Goal: Use online tool/utility: Use online tool/utility

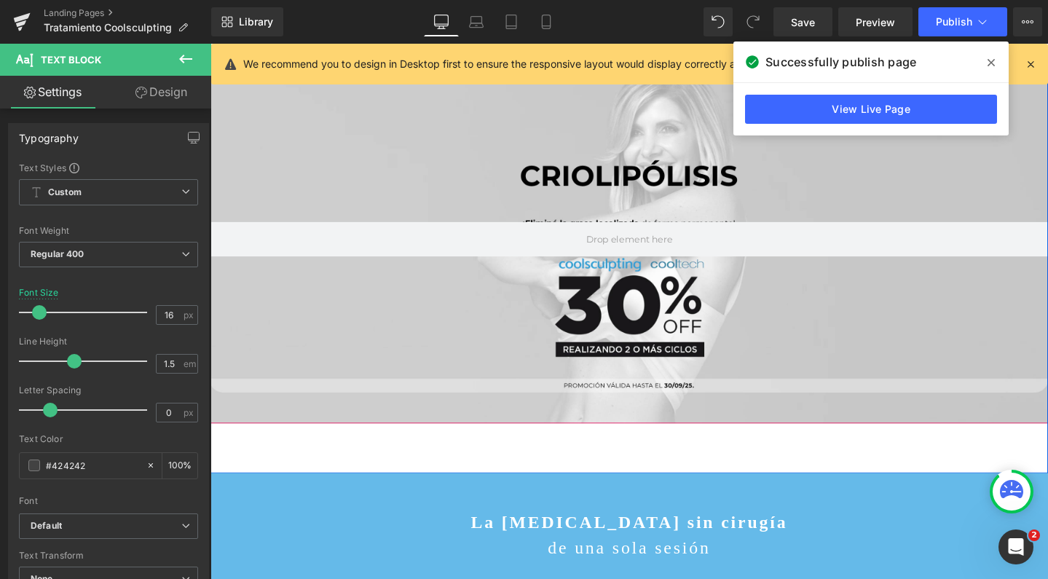
scroll to position [39, 0]
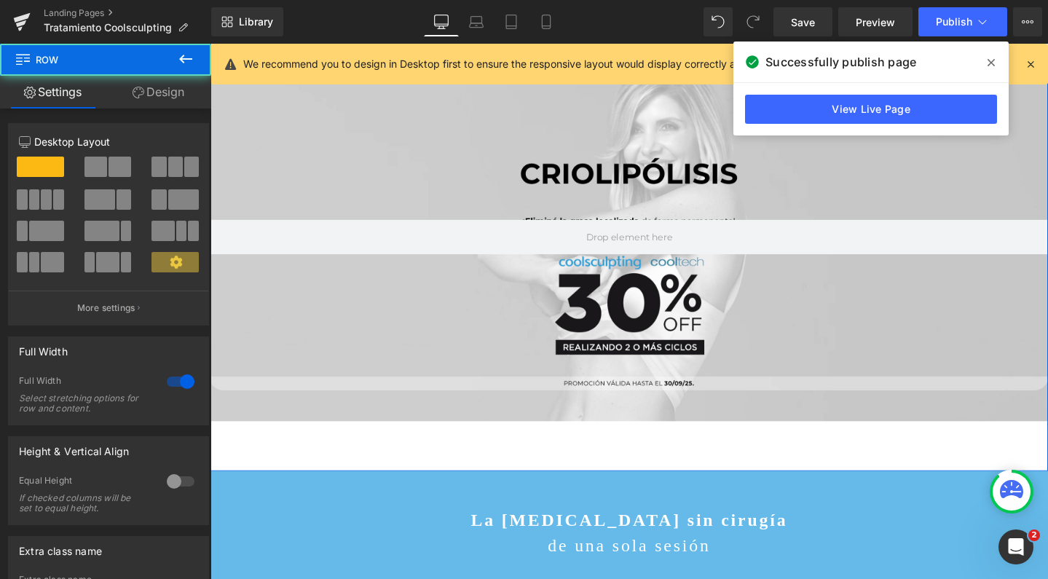
click at [531, 475] on div "Hero Banner Row" at bounding box center [650, 272] width 881 height 440
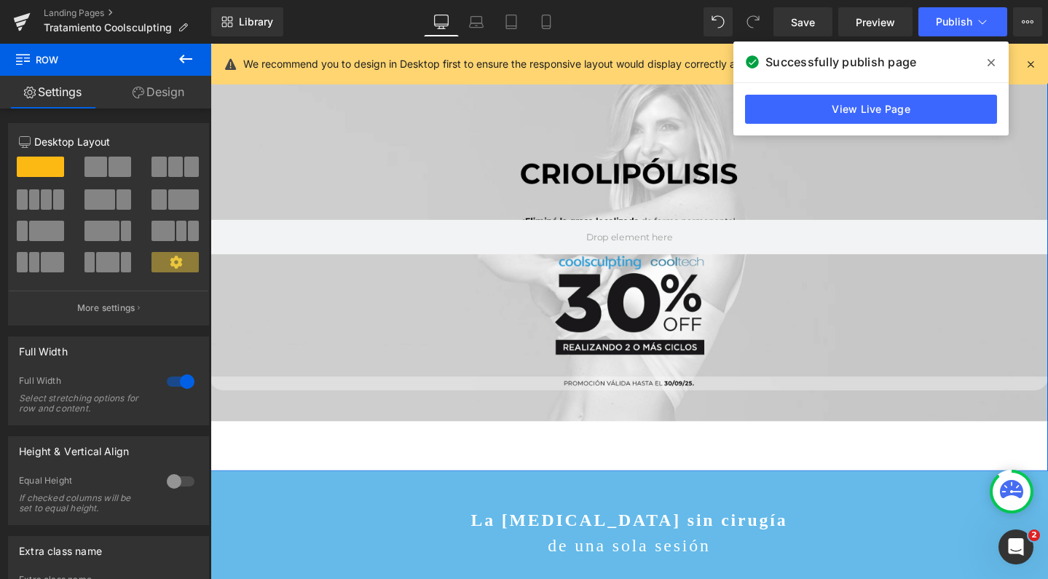
click at [505, 469] on div "Hero Banner Row" at bounding box center [650, 272] width 881 height 440
click at [399, 484] on div "Hero Banner Row" at bounding box center [650, 272] width 881 height 440
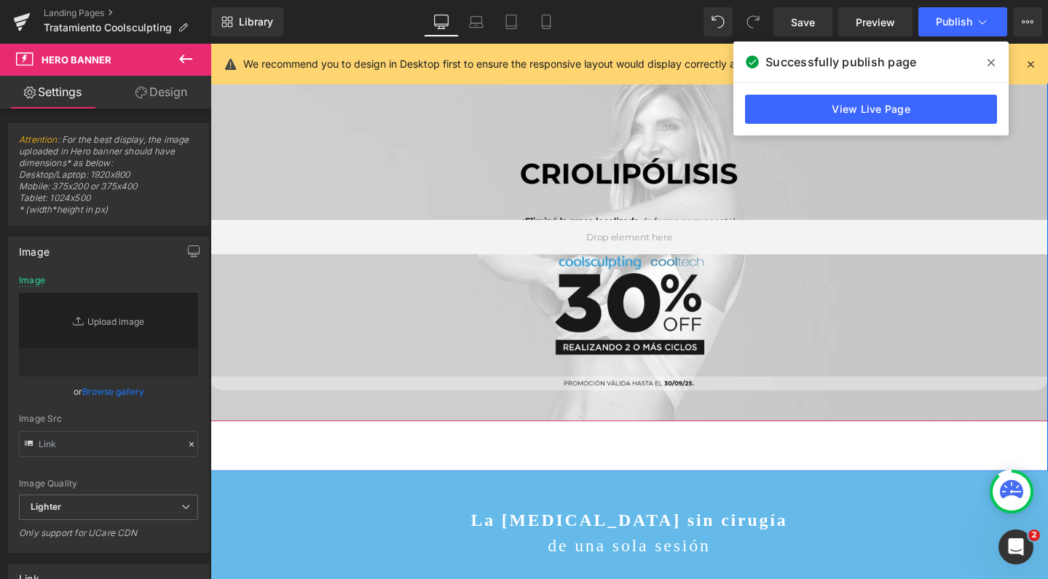
click at [411, 436] on div at bounding box center [650, 245] width 881 height 387
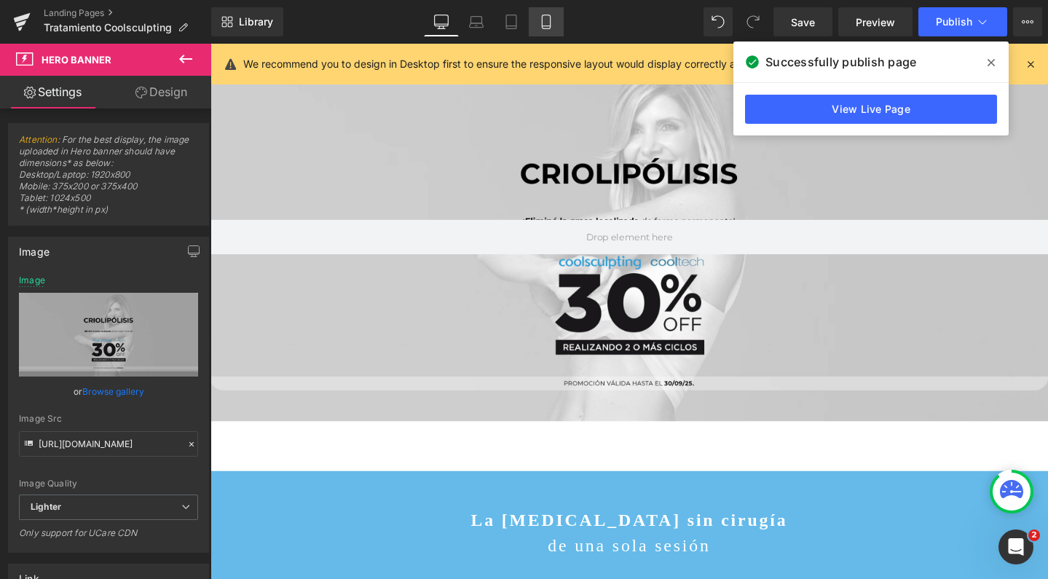
click at [553, 28] on icon at bounding box center [546, 22] width 15 height 15
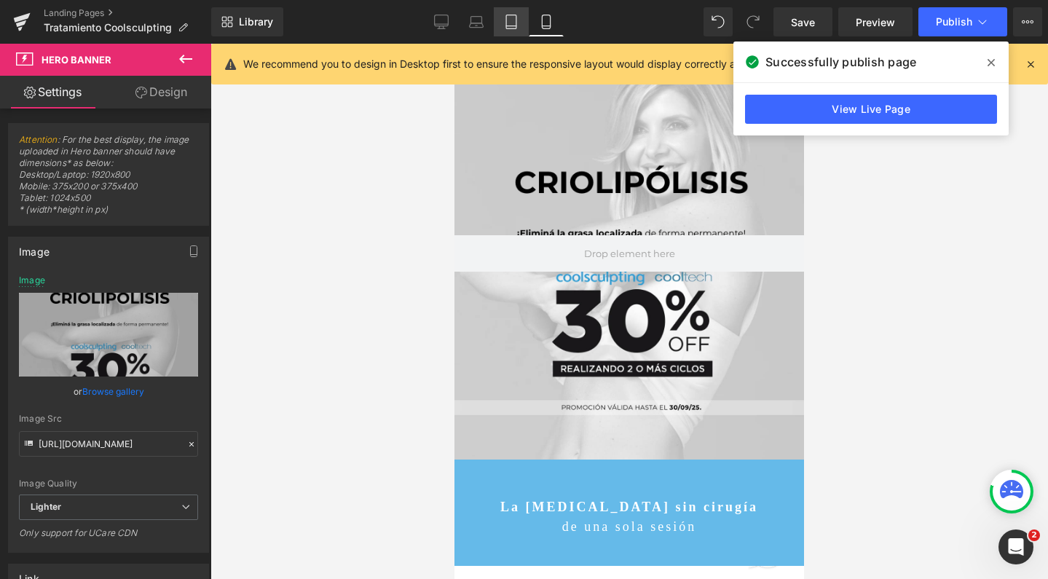
scroll to position [34, 0]
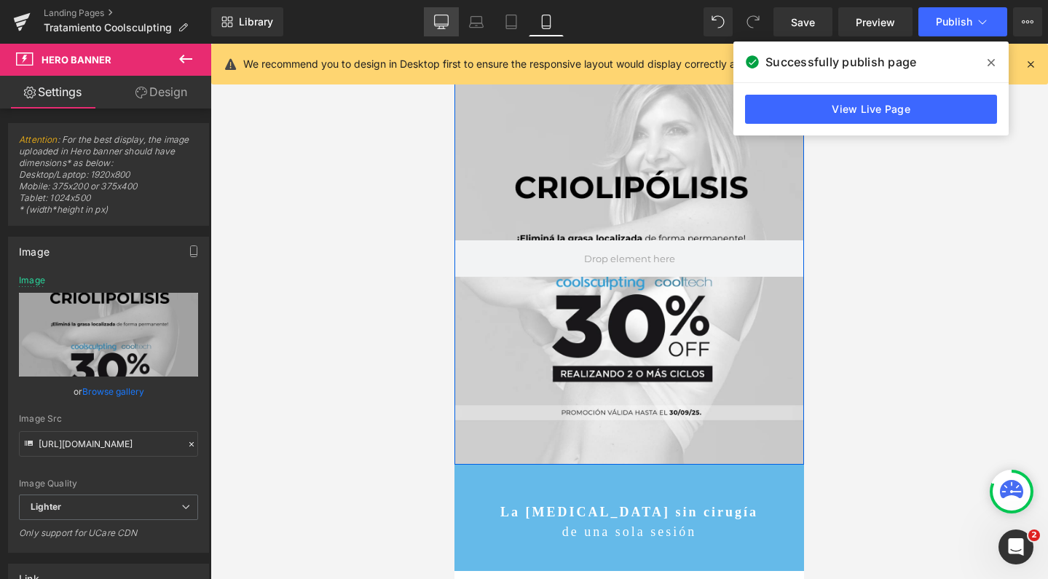
click at [447, 26] on icon at bounding box center [441, 20] width 14 height 11
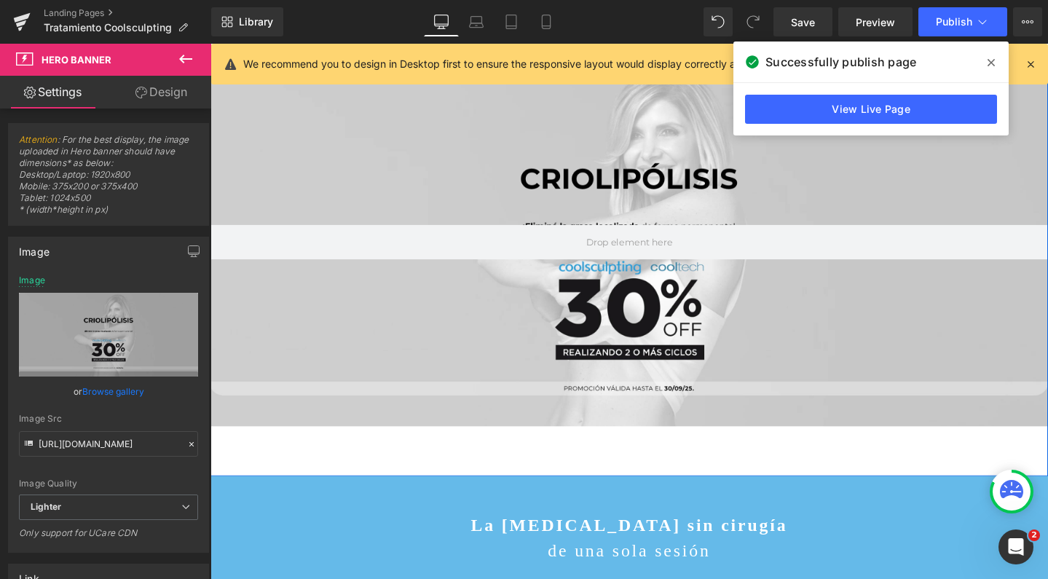
type input "https://ucarecdn.com/d8b047bc-df98-460a-8ff0-d9ff9309ef45/-/format/auto/-/previ…"
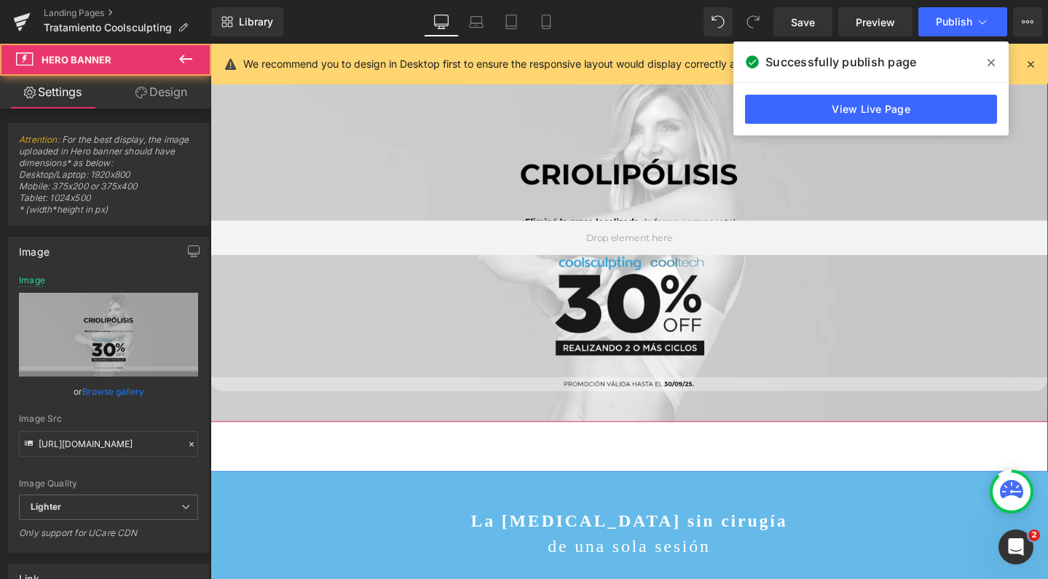
click at [451, 438] on div at bounding box center [650, 246] width 881 height 387
click at [436, 328] on div at bounding box center [650, 246] width 881 height 387
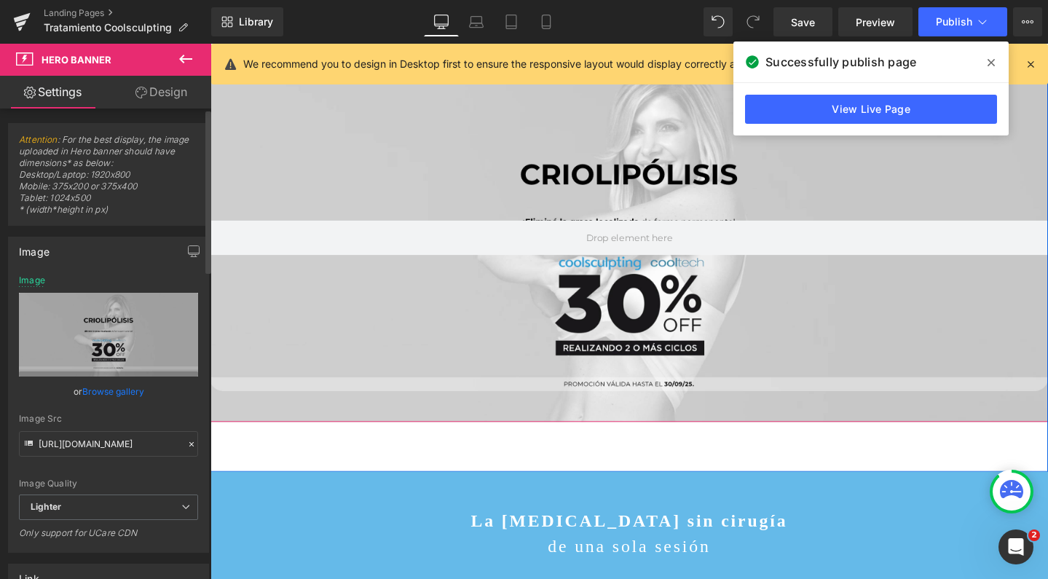
click at [170, 98] on link "Design" at bounding box center [162, 92] width 106 height 33
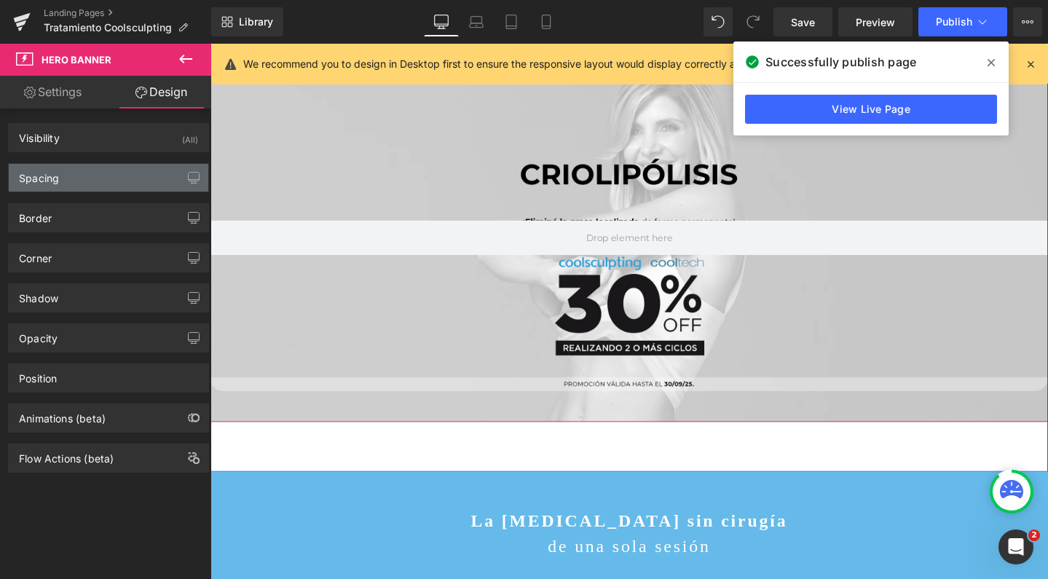
type input "0"
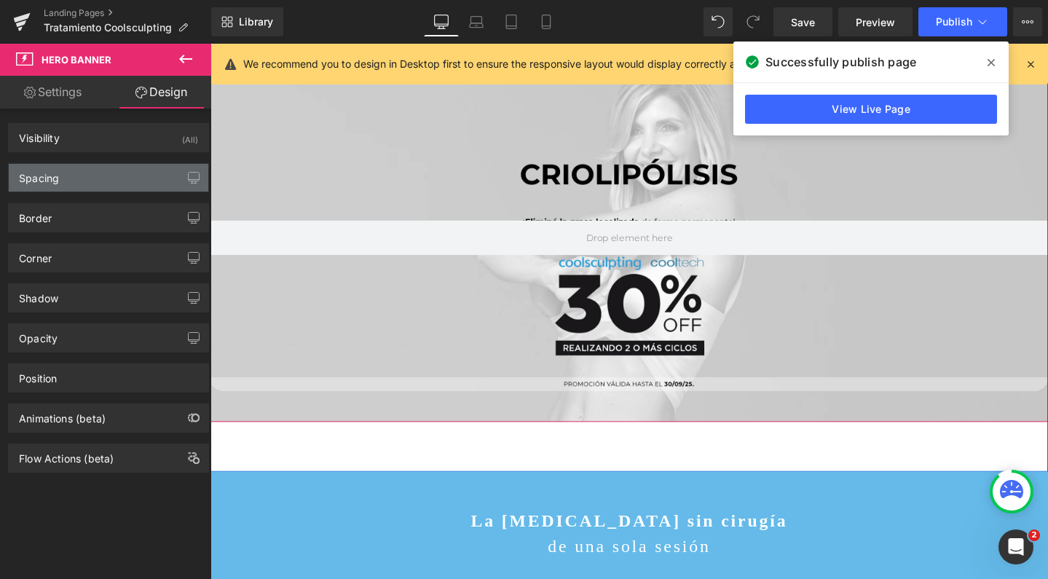
type input "0"
click at [103, 178] on div "Spacing" at bounding box center [109, 178] width 200 height 28
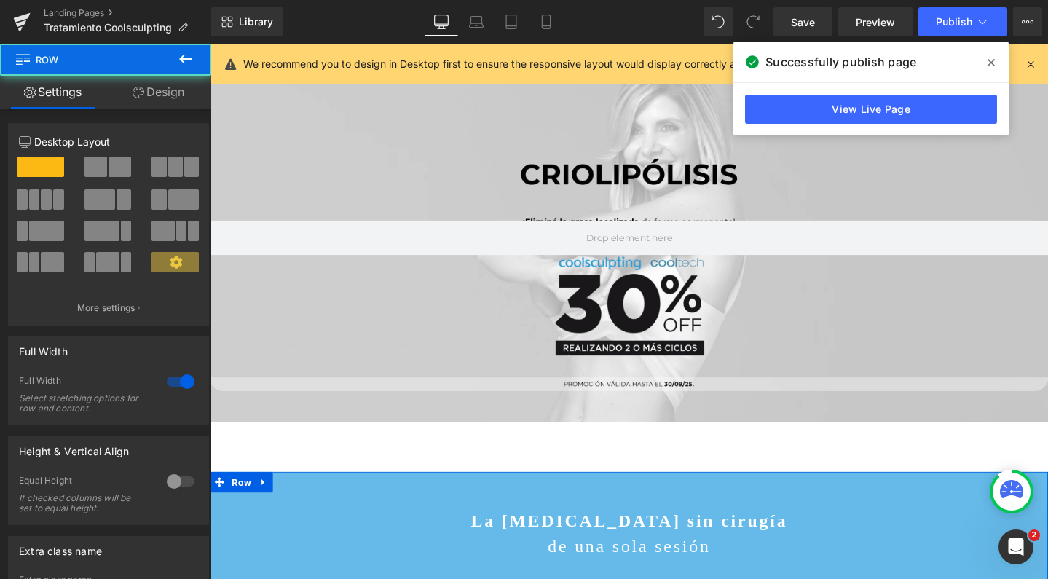
click at [312, 512] on div "La liposucción sin cirugía de una sola sesión Text Block Row" at bounding box center [650, 555] width 881 height 122
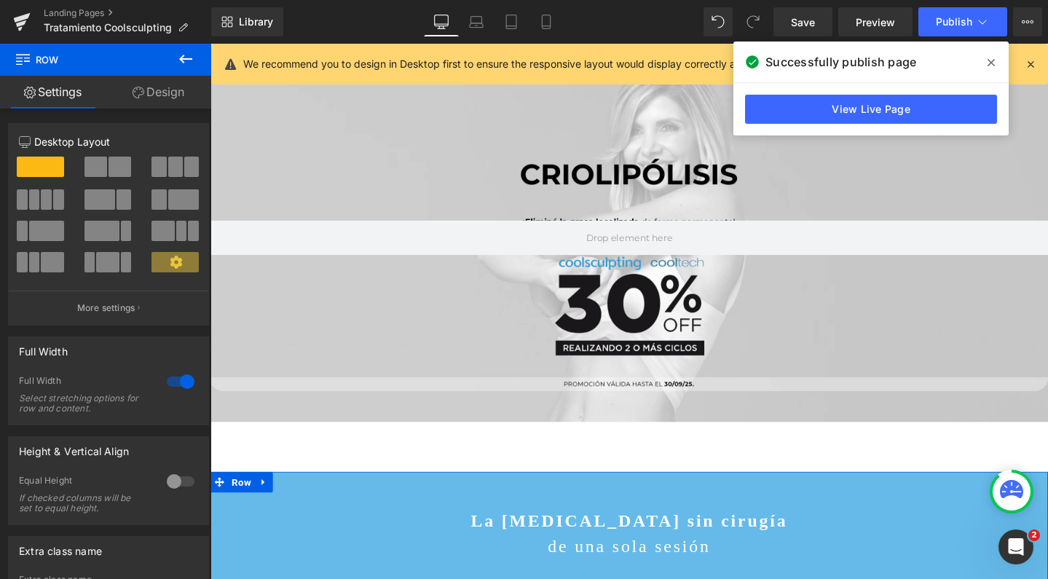
click at [161, 89] on link "Design" at bounding box center [159, 92] width 106 height 33
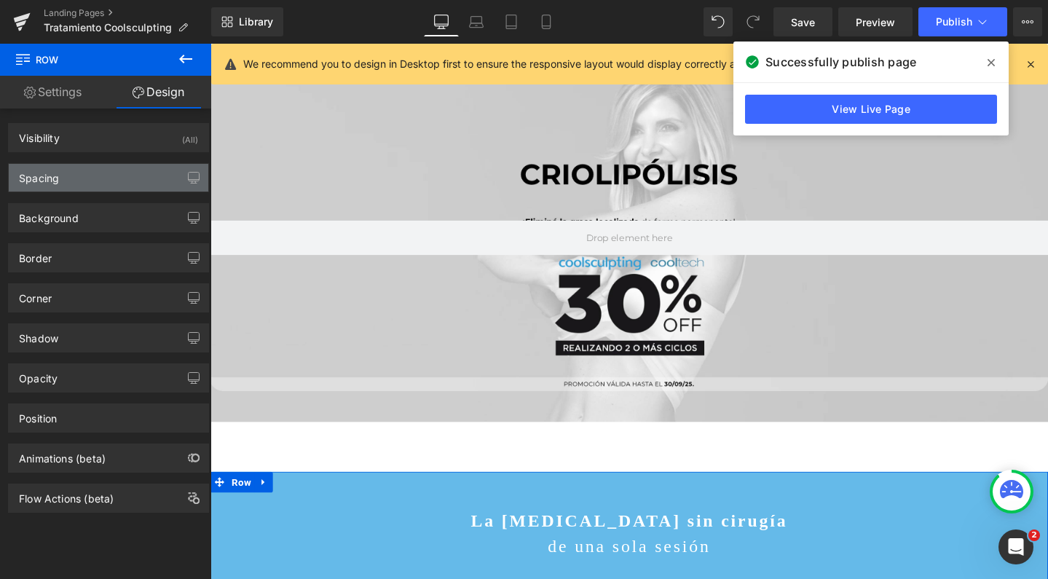
click at [62, 178] on div "Spacing" at bounding box center [109, 178] width 200 height 28
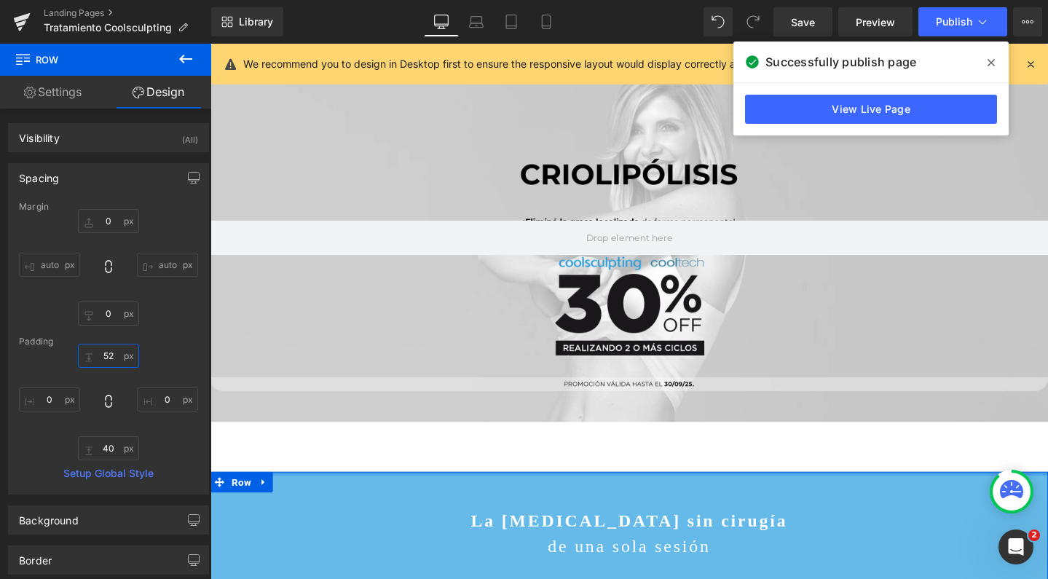
click at [106, 359] on input "52" at bounding box center [108, 356] width 61 height 24
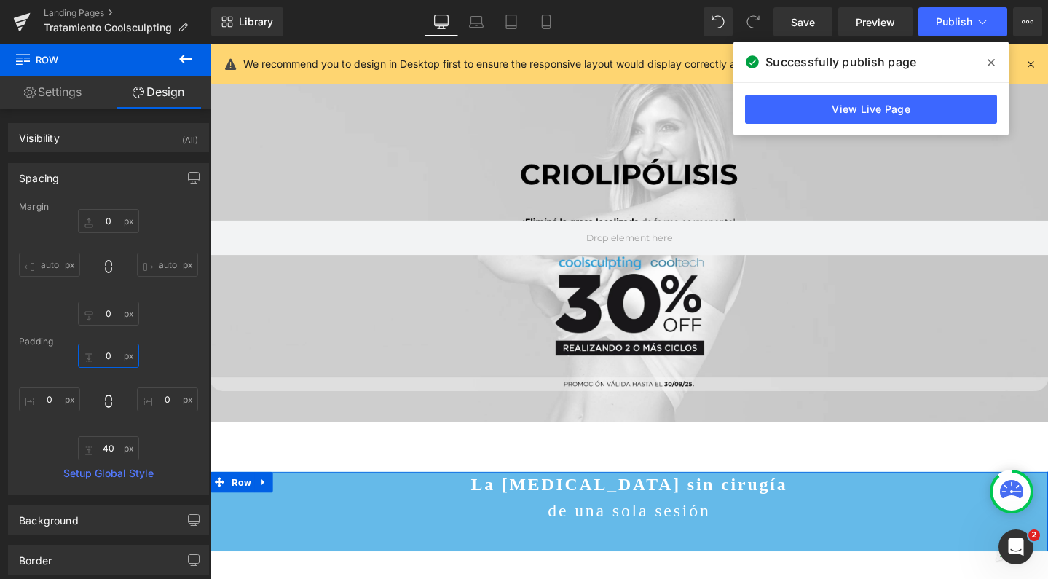
click at [106, 359] on input "0" at bounding box center [108, 356] width 61 height 24
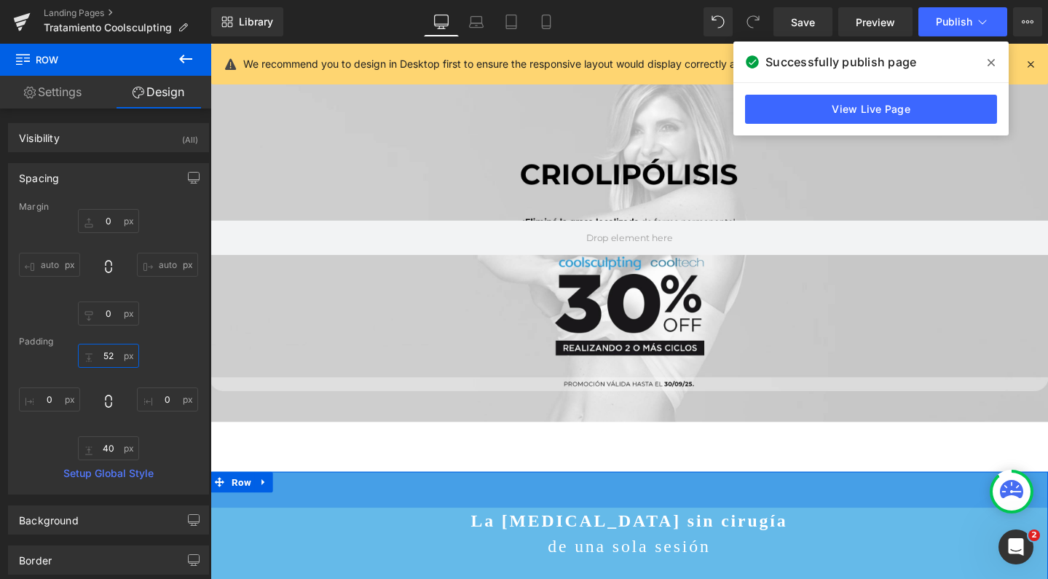
type input "52"
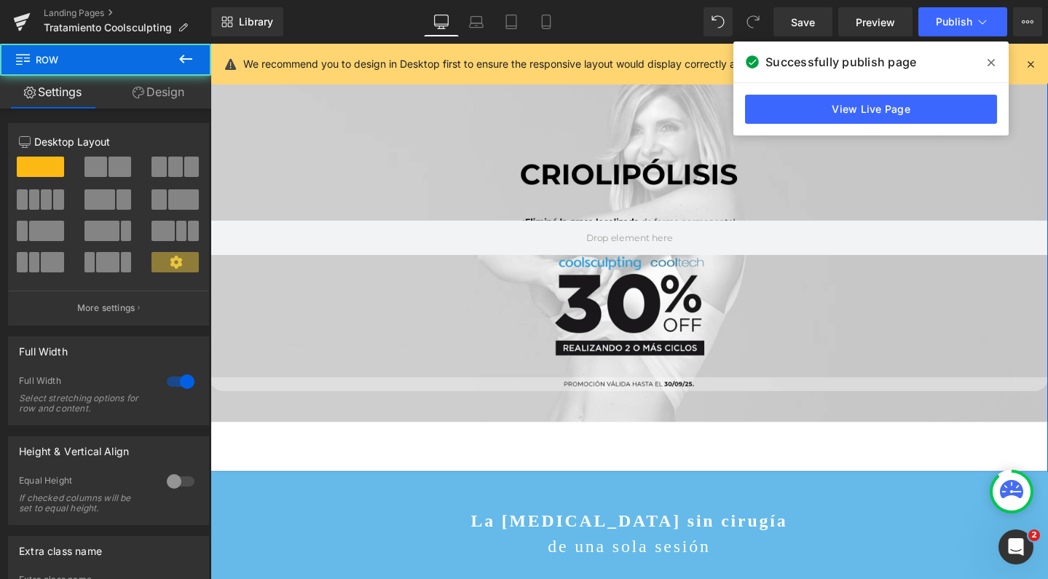
click at [459, 481] on div "Hero Banner Row" at bounding box center [650, 273] width 881 height 440
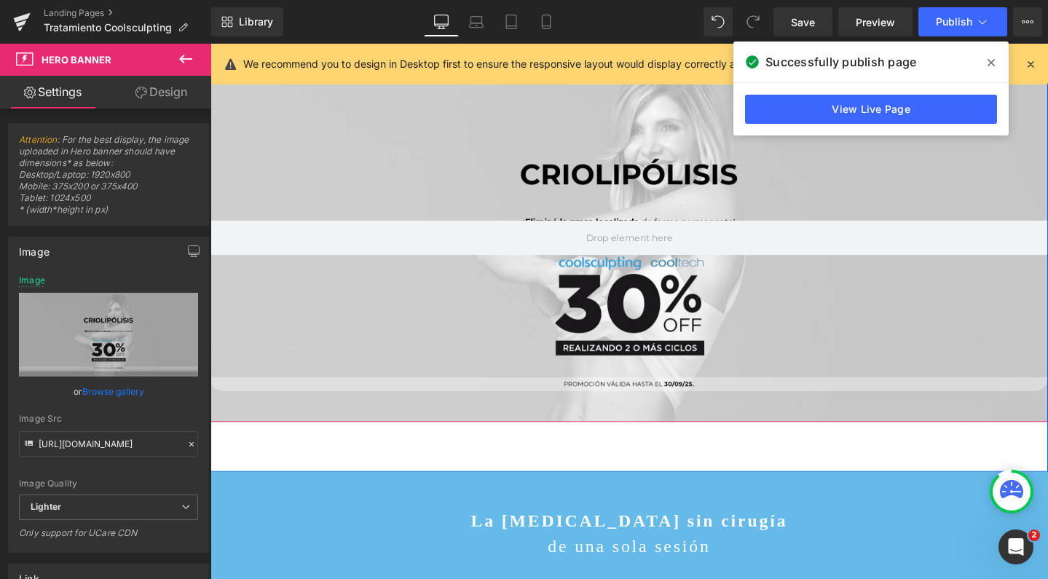
click at [463, 436] on div at bounding box center [650, 246] width 881 height 387
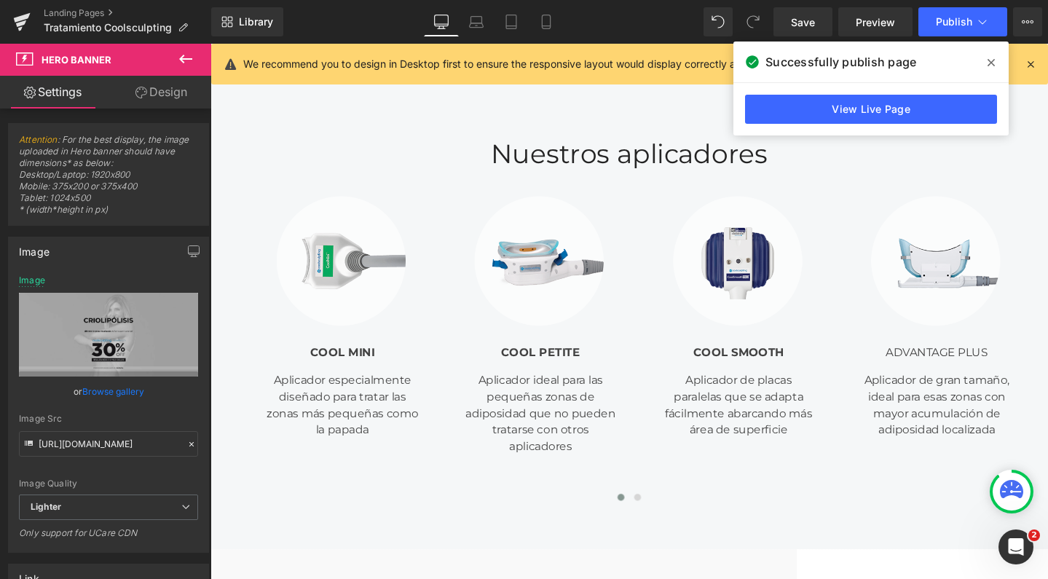
scroll to position [2739, 0]
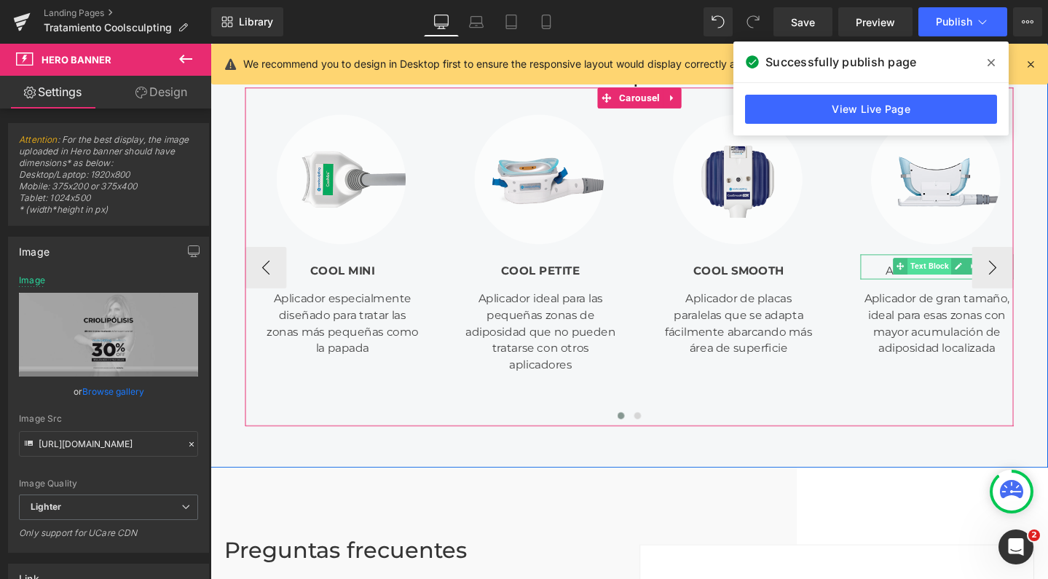
click at [944, 269] on span "Text Block" at bounding box center [967, 277] width 46 height 17
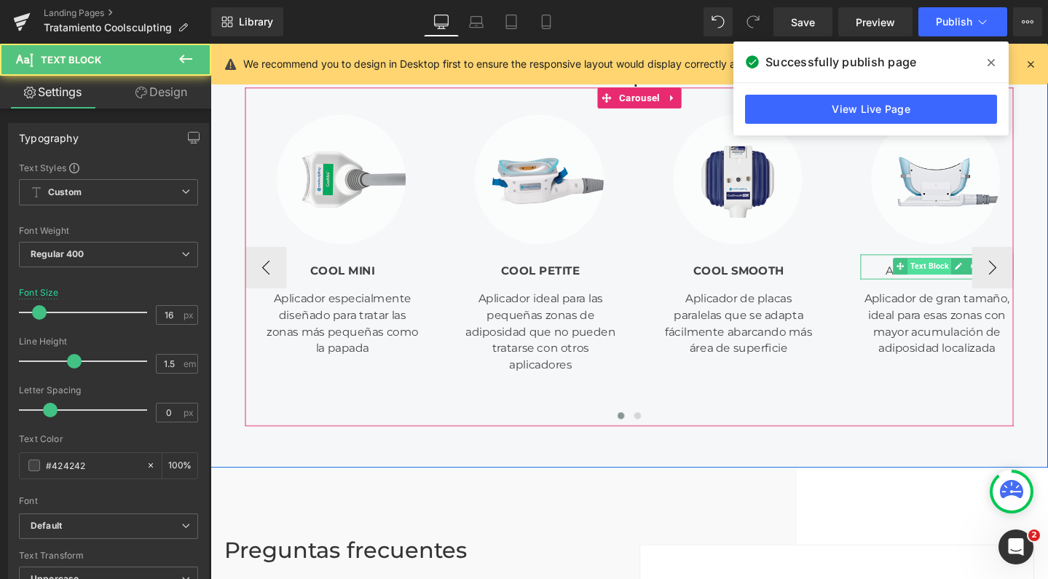
click at [944, 269] on span "Text Block" at bounding box center [967, 277] width 46 height 17
click at [894, 266] on div "ADVANTAGE PLUS" at bounding box center [974, 279] width 161 height 26
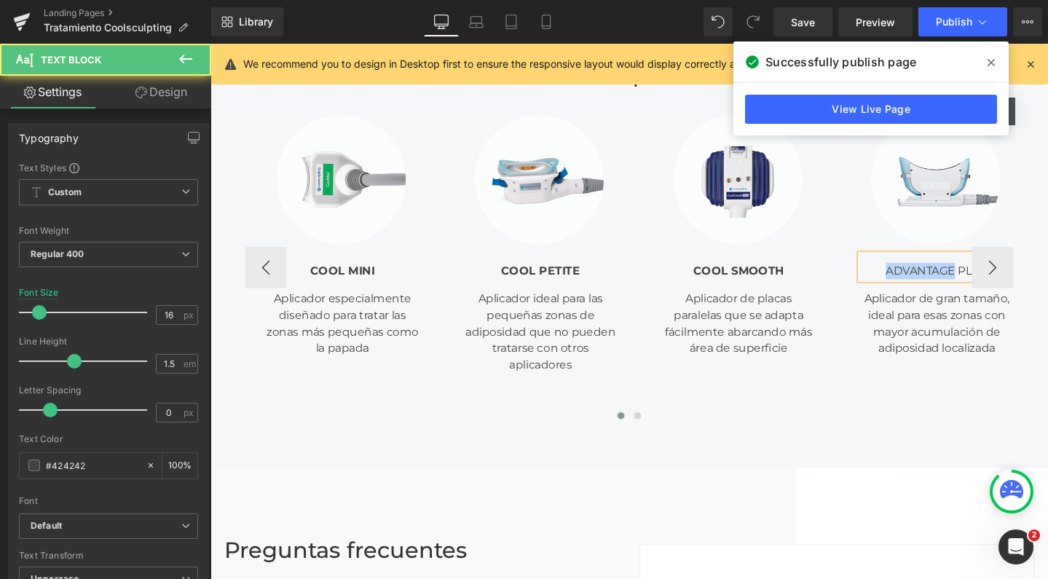
click at [894, 266] on div "ADVANTAGE PLUS" at bounding box center [974, 279] width 161 height 26
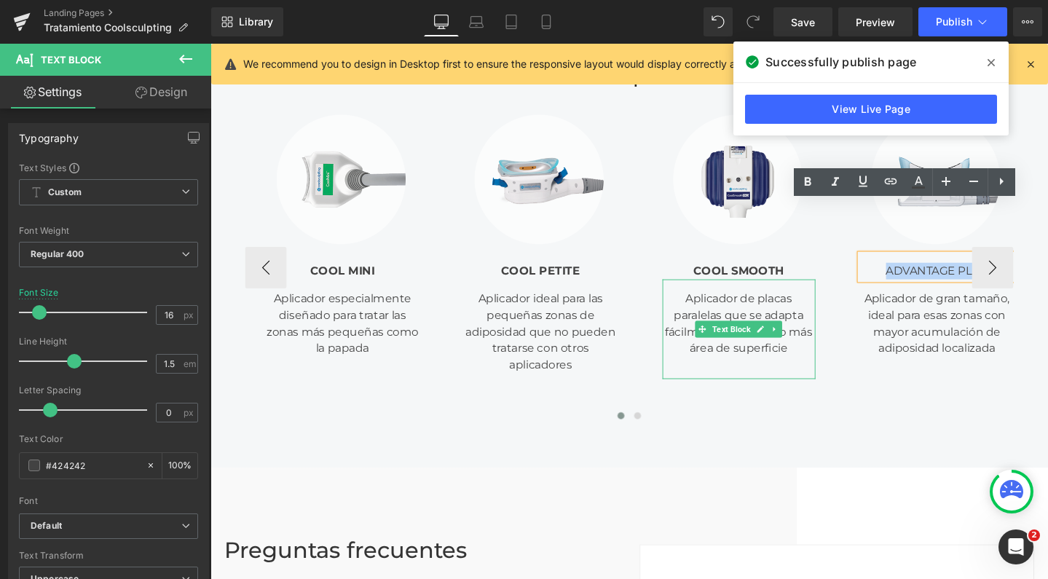
scroll to position [2665, 0]
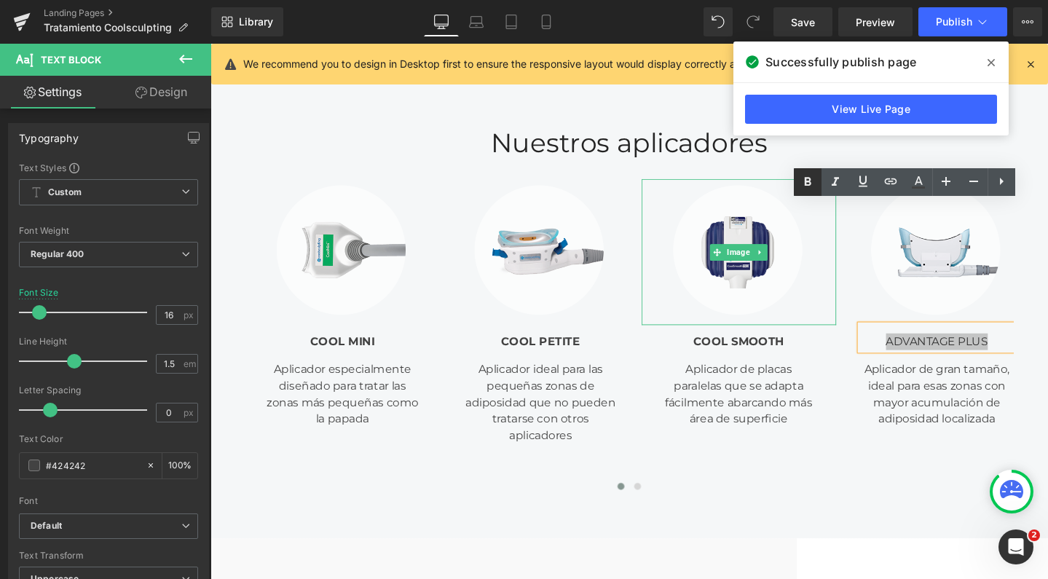
click at [805, 181] on icon at bounding box center [807, 181] width 7 height 9
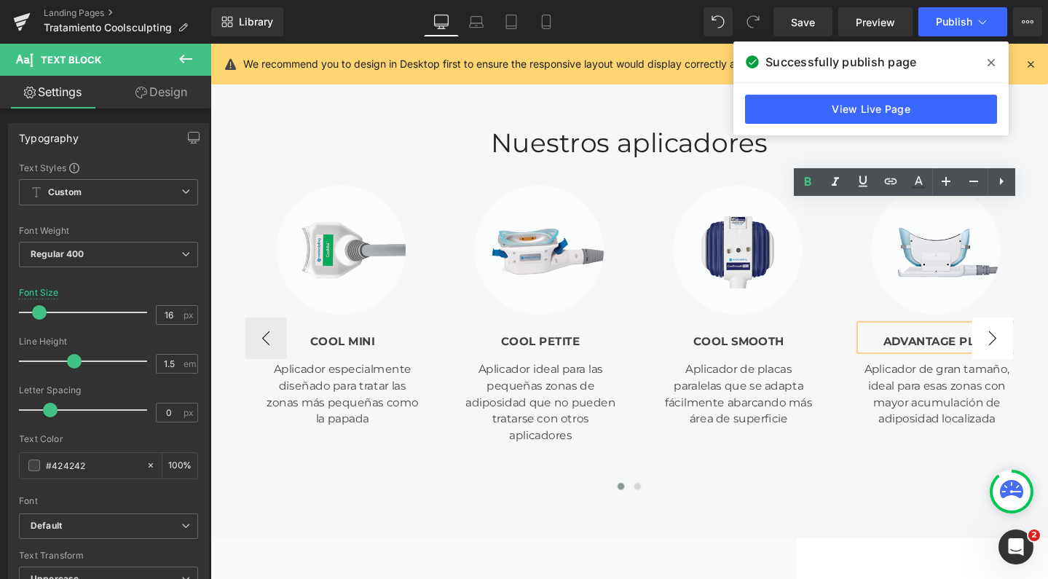
click at [1033, 332] on button "›" at bounding box center [1034, 354] width 44 height 44
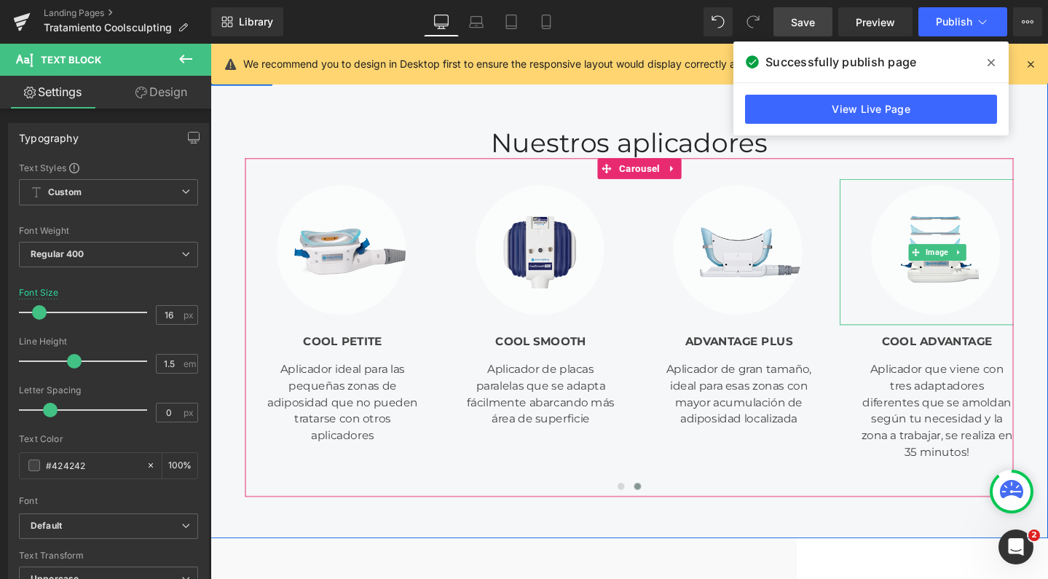
click at [800, 21] on span "Save" at bounding box center [803, 22] width 24 height 15
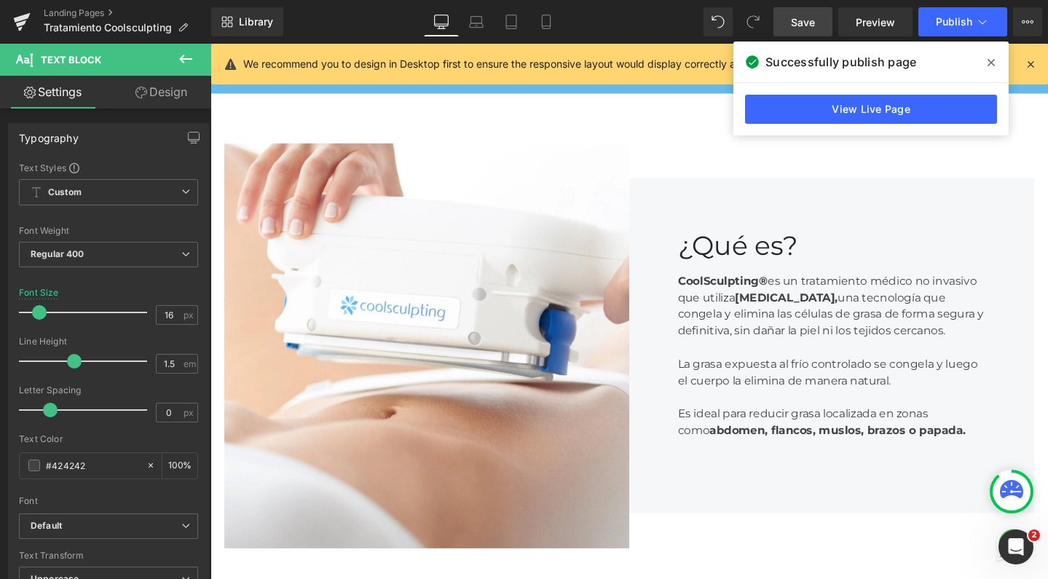
scroll to position [564, 0]
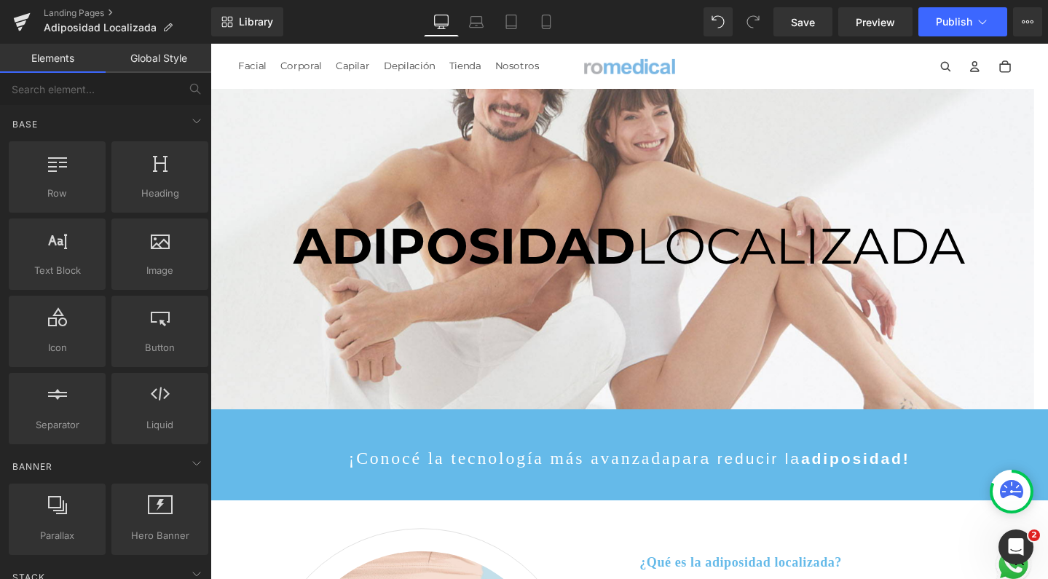
scroll to position [5730, 867]
